Goal: Task Accomplishment & Management: Complete application form

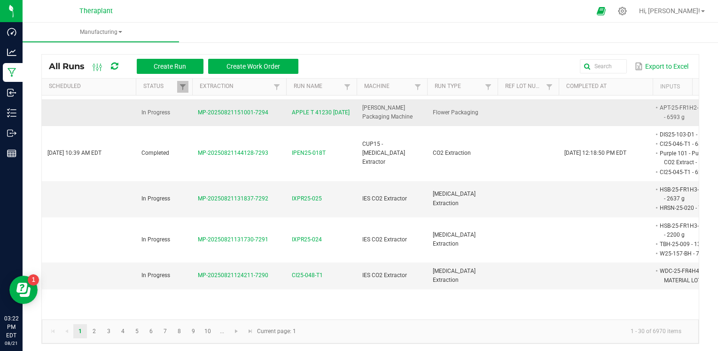
scroll to position [141, 0]
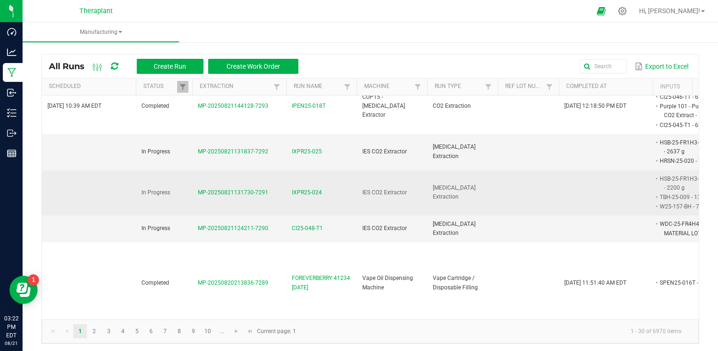
click at [306, 188] on span "IXPR25-024" at bounding box center [307, 192] width 30 height 9
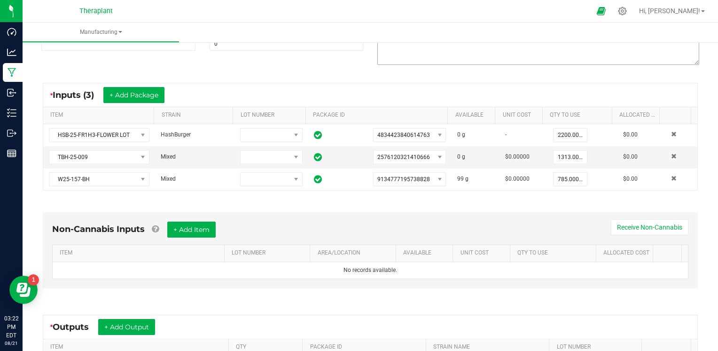
scroll to position [141, 0]
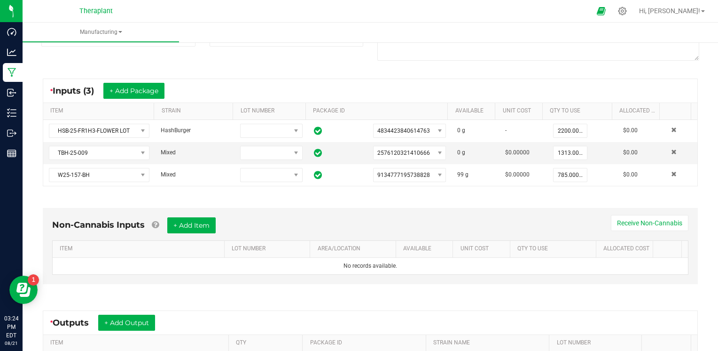
click at [392, 195] on div "Non-Cannabis Inputs + Add Item Receive Non-Cannabis ITEM LOT NUMBER AREA/LOCATI…" at bounding box center [370, 248] width 672 height 107
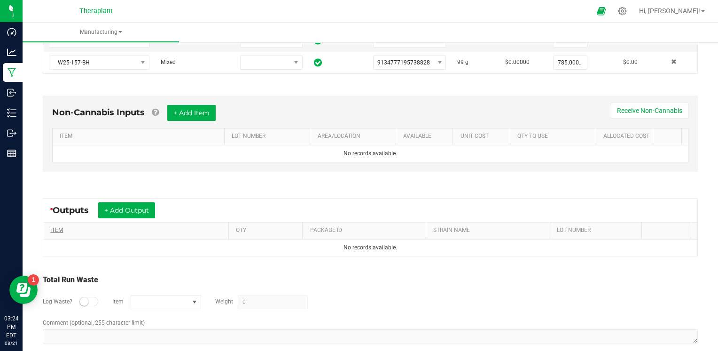
scroll to position [263, 0]
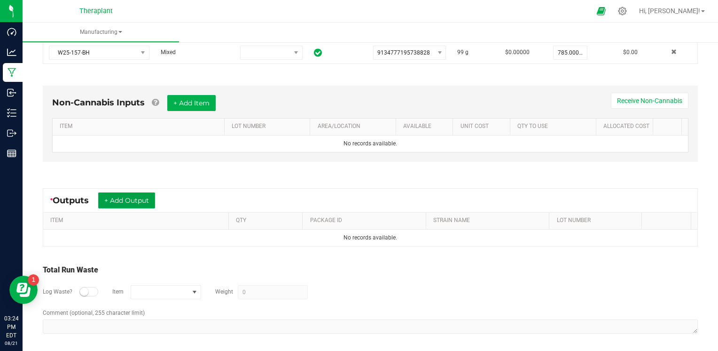
click at [118, 200] on button "+ Add Output" at bounding box center [126, 200] width 57 height 16
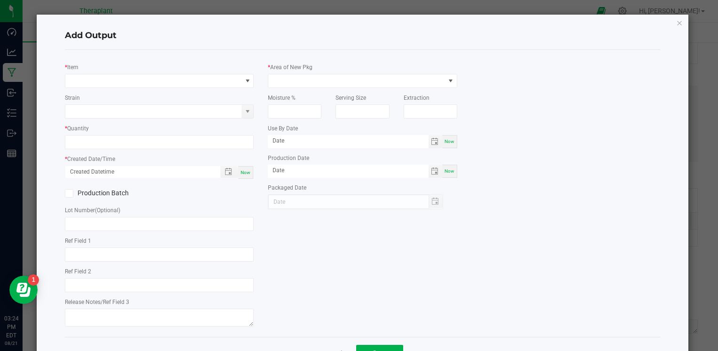
type input "AH"
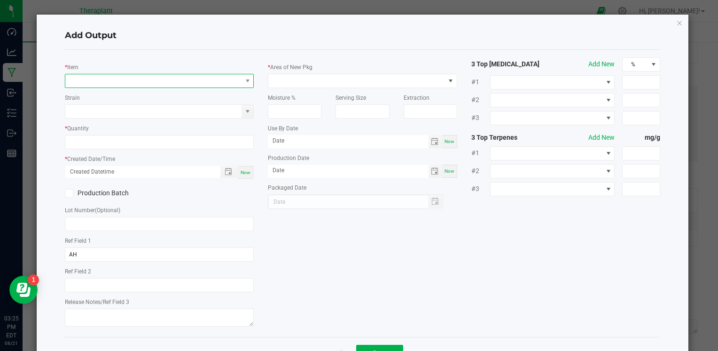
click at [143, 80] on span "NO DATA FOUND" at bounding box center [153, 80] width 176 height 13
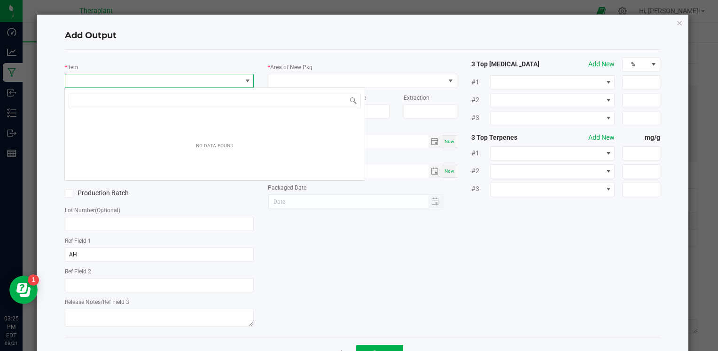
scroll to position [14, 187]
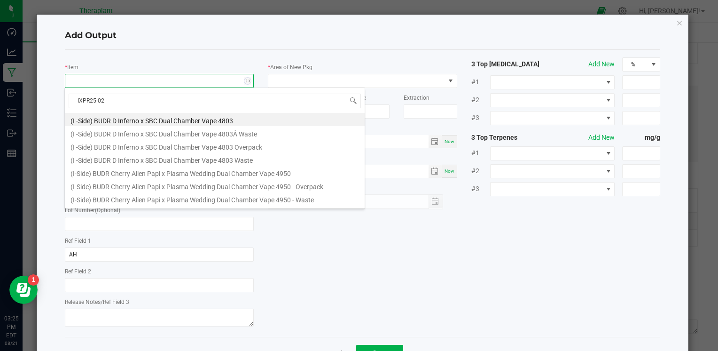
type input "IXPR25-024"
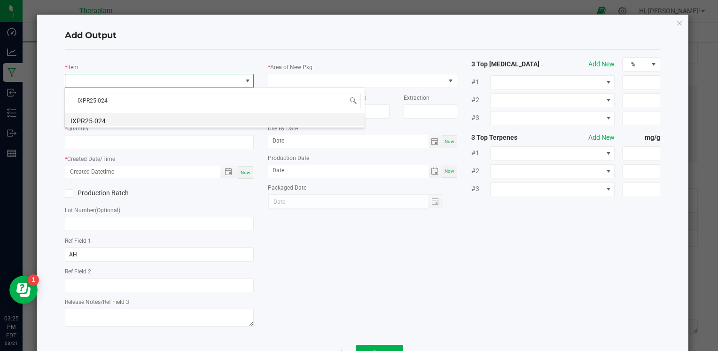
click at [112, 118] on li "IXPR25-024" at bounding box center [215, 119] width 300 height 13
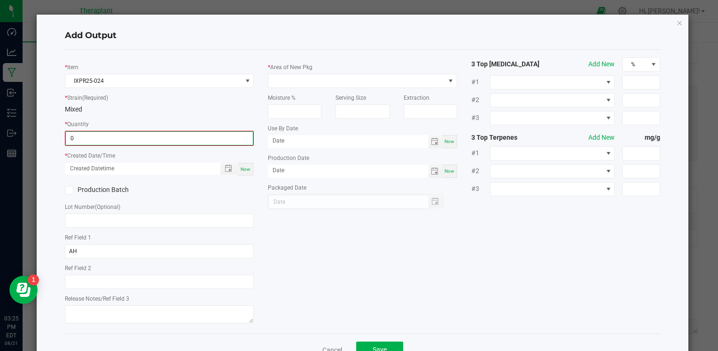
click at [112, 133] on input "0" at bounding box center [159, 138] width 187 height 13
type input "4282.0000 g"
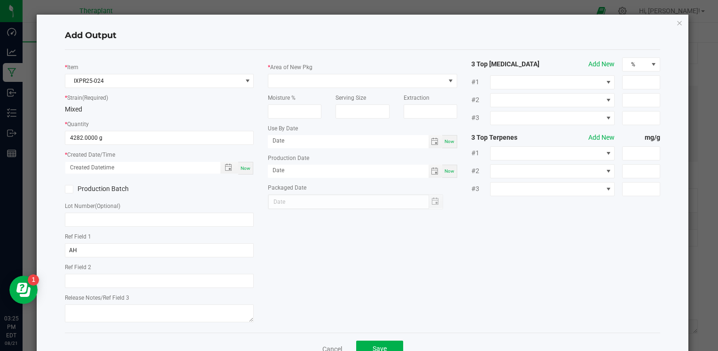
click at [242, 171] on div "Now" at bounding box center [245, 168] width 15 height 13
type input "[DATE] 3:25 PM"
type input "[DATE]"
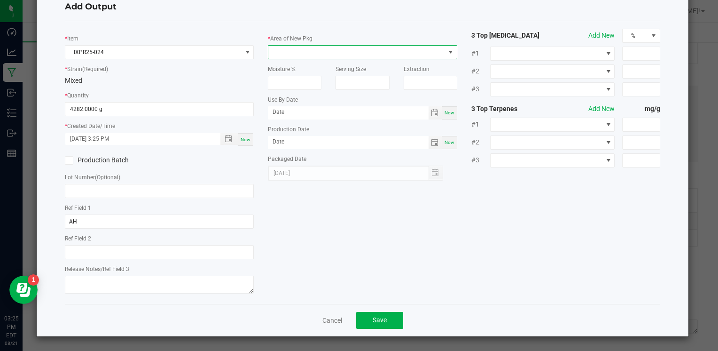
click at [310, 50] on span at bounding box center [356, 52] width 176 height 13
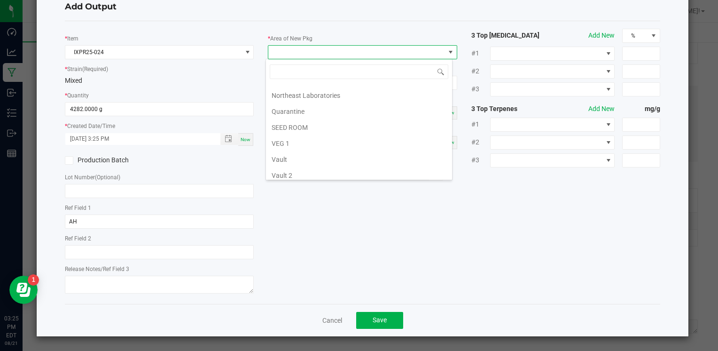
scroll to position [141, 0]
click at [293, 167] on li "Vault 2" at bounding box center [359, 174] width 186 height 16
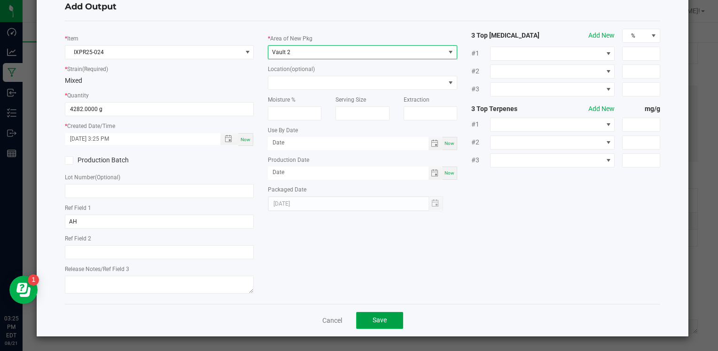
click at [383, 320] on span "Save" at bounding box center [380, 320] width 14 height 8
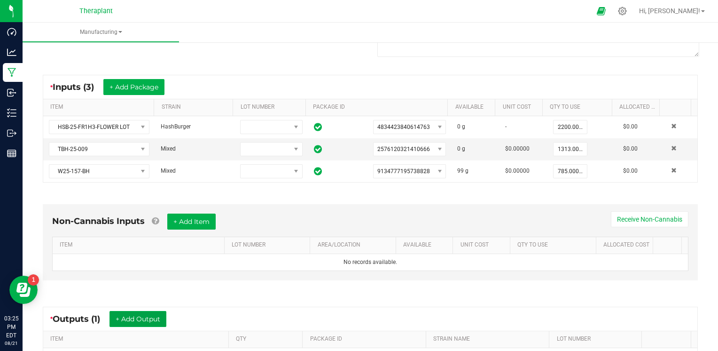
scroll to position [0, 0]
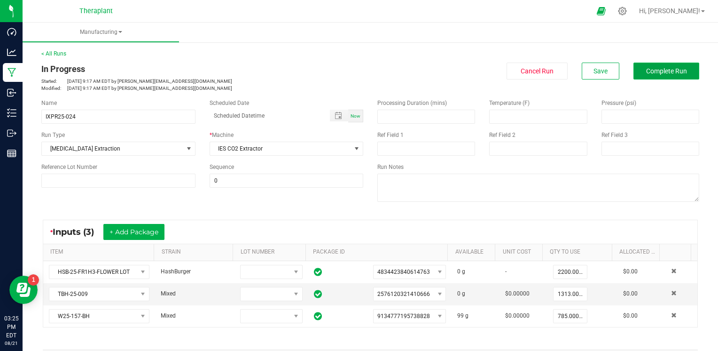
click at [634, 63] on button "Complete Run" at bounding box center [667, 71] width 66 height 17
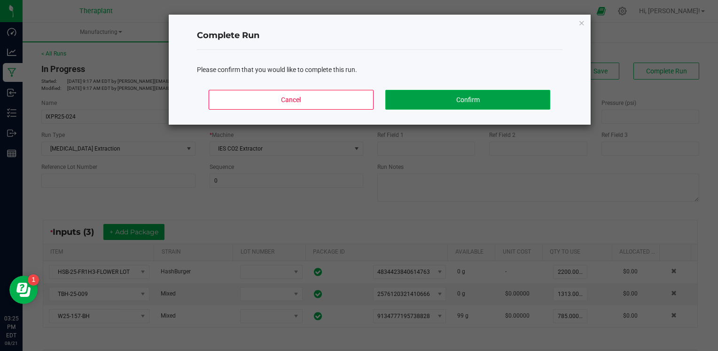
click at [456, 107] on button "Confirm" at bounding box center [467, 100] width 165 height 20
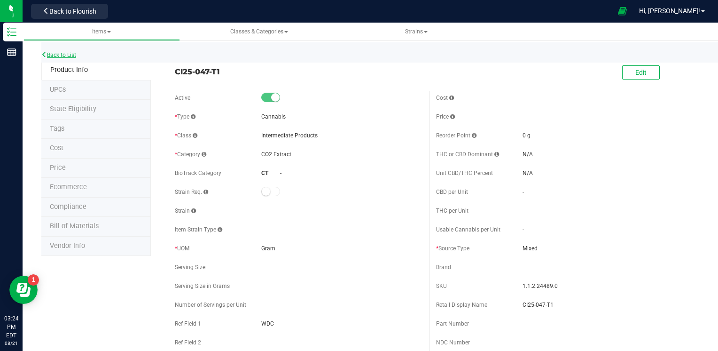
click at [45, 54] on icon at bounding box center [44, 55] width 6 height 6
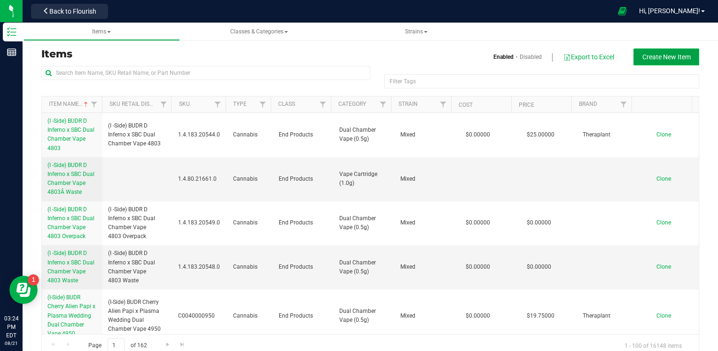
click at [662, 57] on span "Create New Item" at bounding box center [667, 57] width 48 height 8
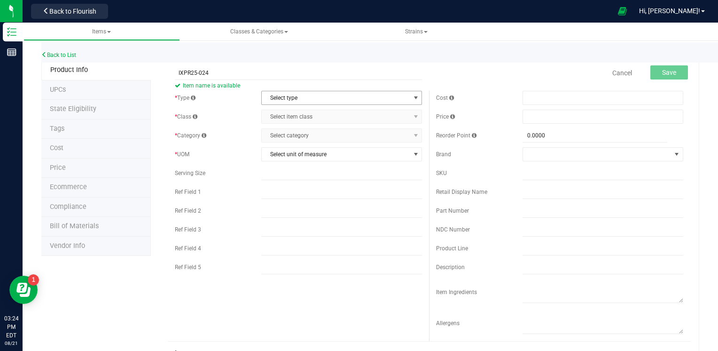
type input "IXPR25-024"
click at [308, 97] on span "Select type" at bounding box center [336, 97] width 148 height 13
click at [301, 114] on li "Cannabis" at bounding box center [339, 114] width 158 height 14
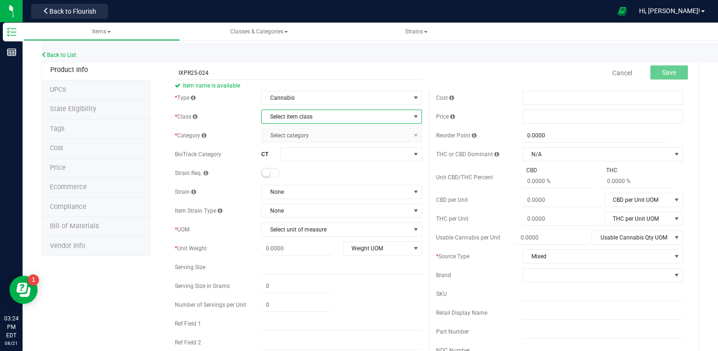
click at [301, 114] on span "Select item class" at bounding box center [336, 116] width 148 height 13
click at [299, 165] on li "Intermediate Products" at bounding box center [339, 161] width 158 height 14
click at [301, 133] on span "Select category" at bounding box center [336, 135] width 148 height 13
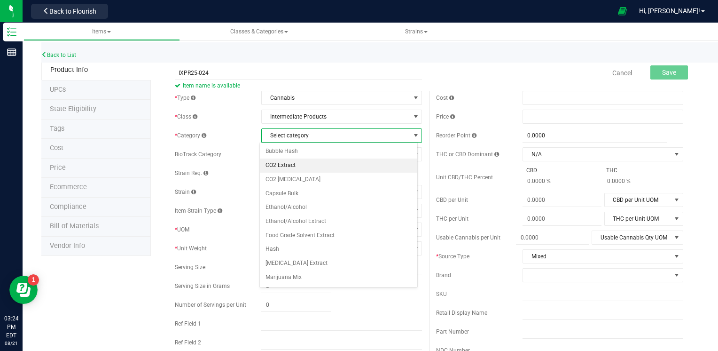
click at [300, 161] on li "CO2 Extract" at bounding box center [339, 165] width 158 height 14
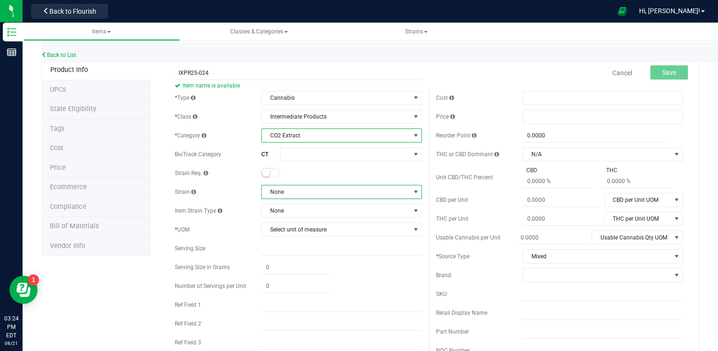
drag, startPoint x: 298, startPoint y: 186, endPoint x: 298, endPoint y: 180, distance: 6.6
click at [298, 187] on span "None" at bounding box center [336, 191] width 148 height 13
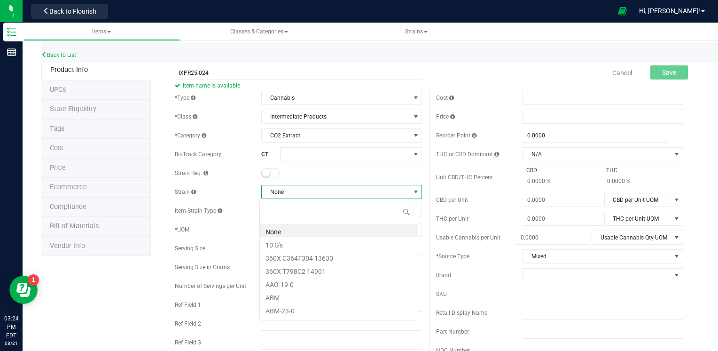
scroll to position [14, 158]
type input "MIX"
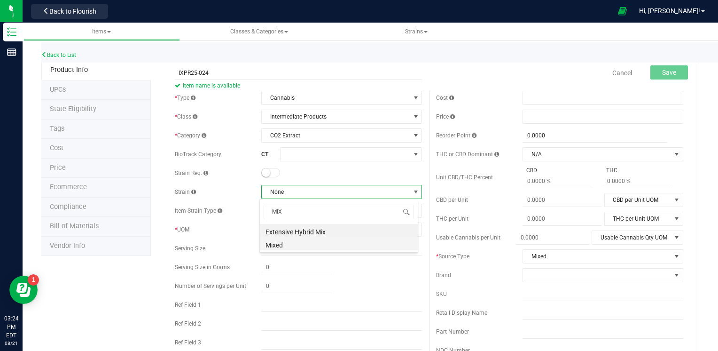
click at [284, 246] on li "Mixed" at bounding box center [339, 243] width 158 height 13
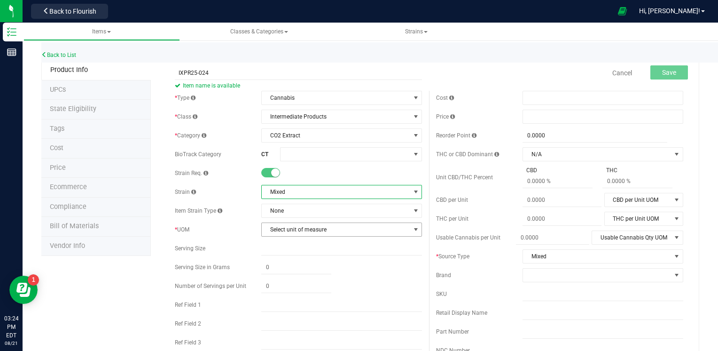
click at [284, 226] on span "Select unit of measure" at bounding box center [336, 229] width 148 height 13
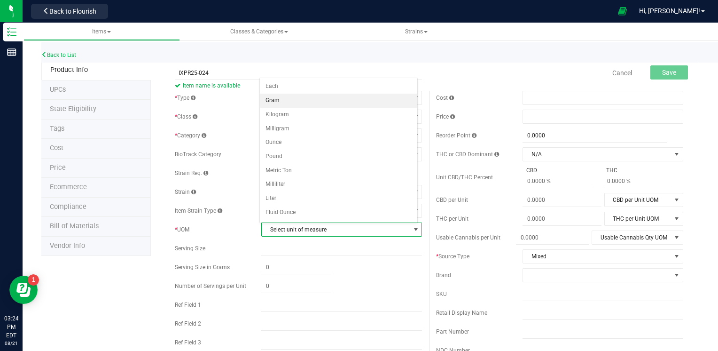
click at [281, 99] on li "Gram" at bounding box center [339, 101] width 158 height 14
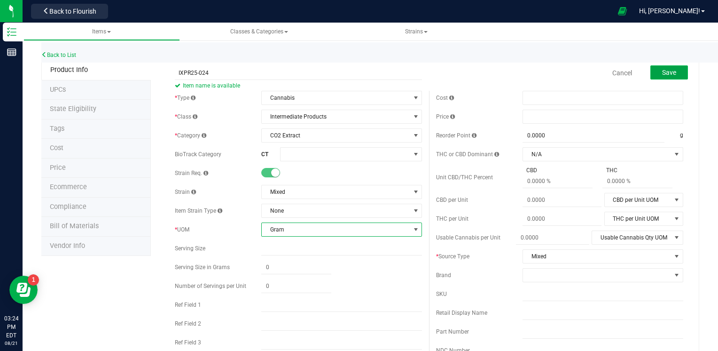
click at [662, 71] on span "Save" at bounding box center [669, 73] width 14 height 8
